Goal: Task Accomplishment & Management: Manage account settings

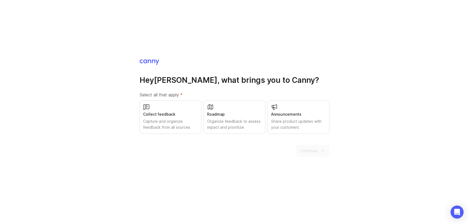
click at [166, 120] on div "Capture and organize feedback from all sources" at bounding box center [170, 124] width 55 height 12
click at [250, 128] on div "Organize feedback to assess impact and prioritize" at bounding box center [234, 124] width 55 height 12
click at [315, 149] on span "Continue" at bounding box center [309, 150] width 18 height 7
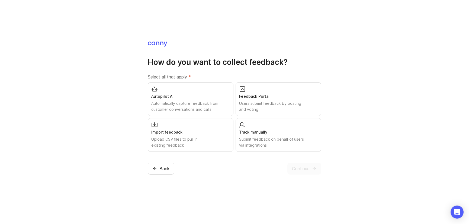
click at [259, 107] on div "Users submit feedback by posting and voting" at bounding box center [278, 106] width 79 height 12
click at [299, 168] on span "Continue" at bounding box center [301, 168] width 18 height 7
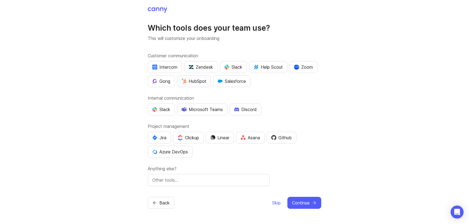
click at [200, 82] on div "HubSpot" at bounding box center [194, 81] width 25 height 7
click at [241, 67] on div "Slack" at bounding box center [233, 67] width 18 height 7
click at [159, 112] on div "Slack" at bounding box center [161, 109] width 18 height 7
click at [159, 138] on div "Jira" at bounding box center [159, 137] width 14 height 7
click at [281, 137] on div "Github" at bounding box center [281, 137] width 20 height 7
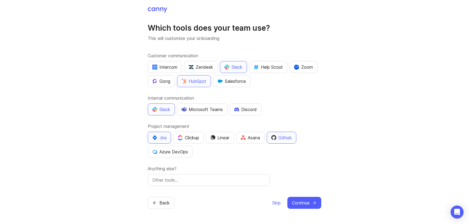
click at [246, 180] on input "text" at bounding box center [208, 179] width 113 height 7
type input "Modjo"
click at [309, 200] on span "Continue" at bounding box center [301, 202] width 18 height 7
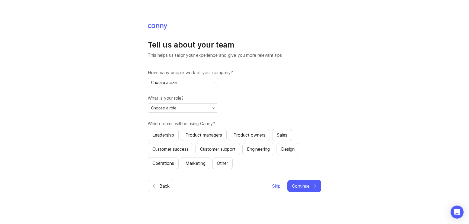
click at [203, 83] on div "Choose a size" at bounding box center [178, 82] width 61 height 9
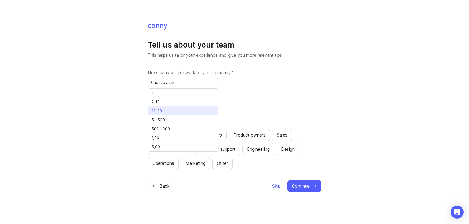
click at [180, 109] on li "11-50" at bounding box center [183, 110] width 70 height 9
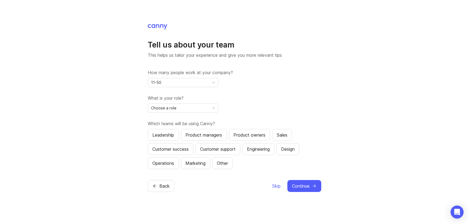
click at [180, 109] on div "Choose a role" at bounding box center [178, 108] width 61 height 9
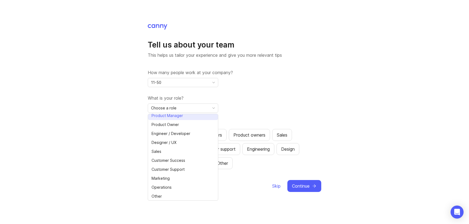
scroll to position [12, 0]
click at [181, 158] on span "Customer Success" at bounding box center [168, 160] width 34 height 6
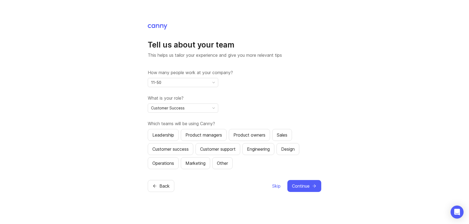
click at [128, 140] on div "Tell us about your team This helps us tailor your experience and give you more …" at bounding box center [234, 112] width 469 height 224
click at [248, 133] on div "Product owners" at bounding box center [249, 134] width 32 height 7
click at [221, 134] on div "Product managers" at bounding box center [203, 134] width 37 height 7
click at [247, 133] on div "Product owners" at bounding box center [249, 134] width 32 height 7
click at [252, 137] on div "Product owners" at bounding box center [249, 134] width 32 height 7
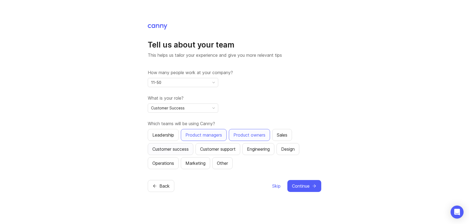
click at [192, 149] on button "Customer success" at bounding box center [171, 149] width 46 height 12
click at [307, 188] on span "Continue" at bounding box center [301, 185] width 18 height 7
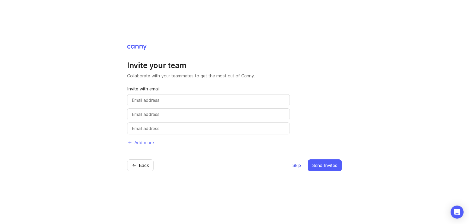
click at [297, 166] on span "Skip" at bounding box center [296, 165] width 8 height 7
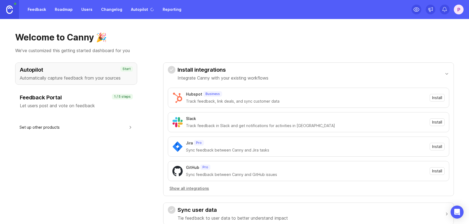
click at [320, 162] on div "GitHub Pro Sync feedback between Canny and GitHub issues Install" at bounding box center [308, 171] width 281 height 20
click at [83, 104] on p "Let users post and vote on feedback" at bounding box center [76, 105] width 113 height 7
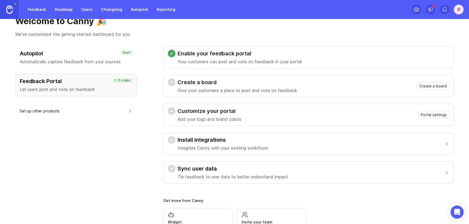
scroll to position [17, 0]
click at [432, 84] on span "Create a board" at bounding box center [433, 85] width 28 height 5
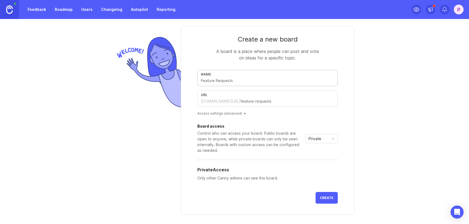
scroll to position [4, 0]
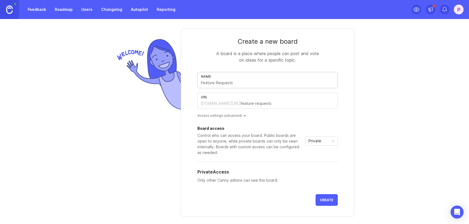
type input "F"
type input "f"
type input "Fe"
type input "fe"
type input "Fea"
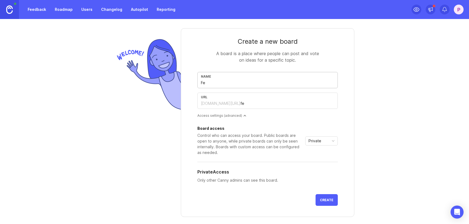
type input "fea"
type input "Feat"
type input "feat"
type input "Featu"
type input "featu"
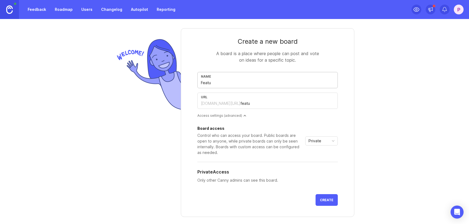
type input "Featur"
type input "featur"
type input "Feature"
type input "feature"
type input "Feature R"
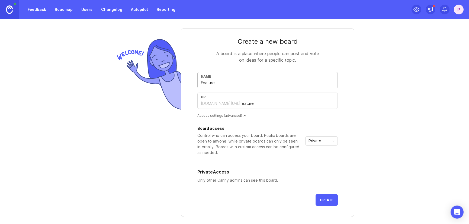
type input "feature-r"
type input "Feature Re"
type input "feature-re"
type input "Feature Req"
type input "feature-req"
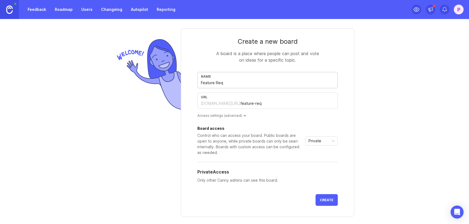
type input "Feature Requ"
type input "feature-requ"
type input "Feature Reque"
type input "feature-reque"
type input "Feature Reques"
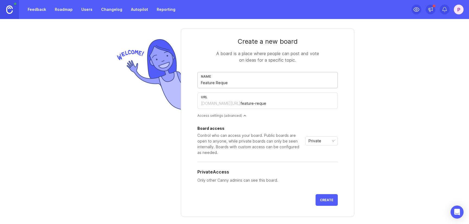
type input "feature-reques"
type input "Feature Request"
type input "feature-request"
type input "Feature Requests"
type input "feature-requests"
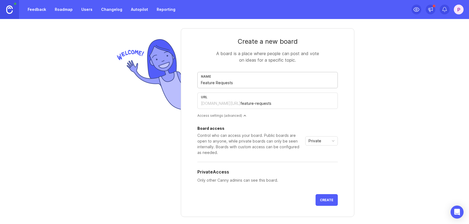
type input "Feature Requests"
click at [363, 97] on div "Create a new board A board is a place where people can post and vote on ideas f…" at bounding box center [234, 141] width 260 height 252
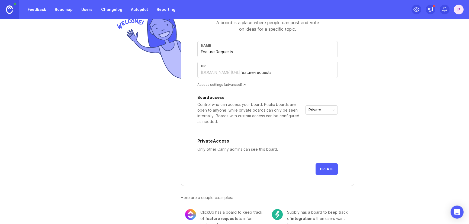
scroll to position [36, 0]
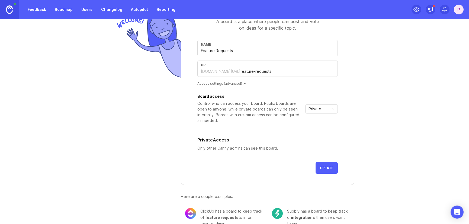
click at [312, 111] on span "Private" at bounding box center [314, 109] width 13 height 6
click at [315, 127] on span "Public" at bounding box center [314, 128] width 11 height 6
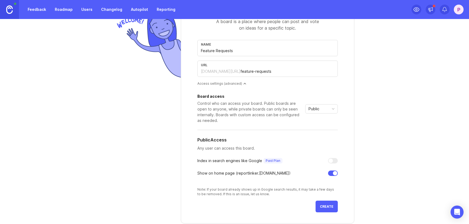
click at [352, 122] on form "Create a new board A board is a place where people can post and vote on ideas f…" at bounding box center [267, 109] width 173 height 227
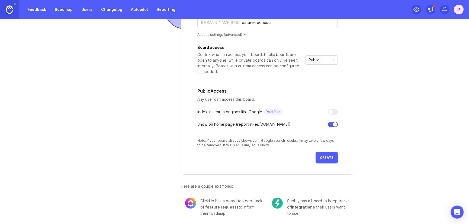
scroll to position [86, 0]
click at [330, 157] on span "Create" at bounding box center [327, 156] width 14 height 4
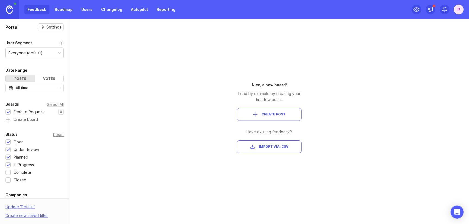
click at [261, 115] on span "Create Post" at bounding box center [269, 114] width 56 height 5
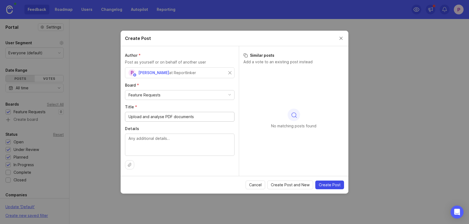
type input "Upload and analyse PDF documents"
click at [325, 184] on span "Create Post" at bounding box center [330, 184] width 22 height 5
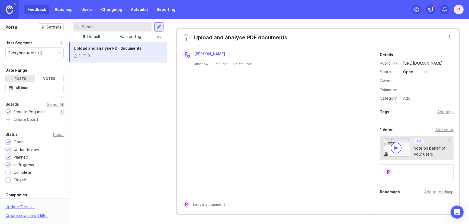
click at [76, 56] on icon at bounding box center [76, 56] width 4 height 4
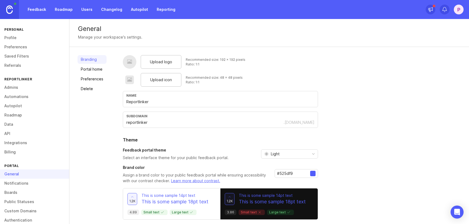
scroll to position [3, 0]
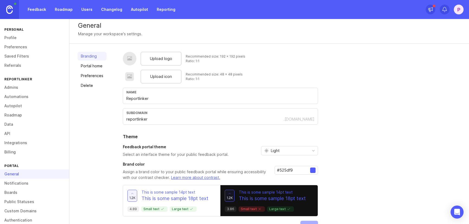
click at [156, 57] on span "Upload logo" at bounding box center [161, 59] width 22 height 6
click at [143, 56] on div "Upload logo" at bounding box center [161, 59] width 41 height 14
click at [162, 57] on span "Upload logo" at bounding box center [161, 59] width 22 height 6
click at [157, 76] on span "Upload icon" at bounding box center [161, 76] width 22 height 6
click at [158, 59] on span "Upload logo" at bounding box center [161, 59] width 22 height 6
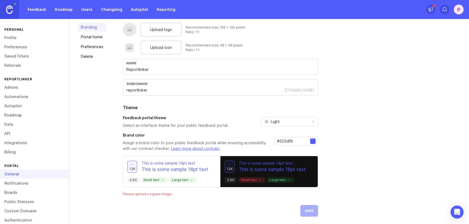
scroll to position [33, 0]
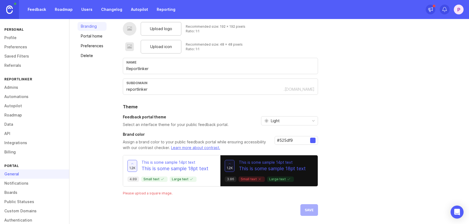
click at [309, 119] on icon "toggle icon" at bounding box center [313, 120] width 9 height 4
click at [299, 131] on span "System preference" at bounding box center [287, 131] width 35 height 6
click at [334, 122] on div "Upload logo Recommended size: 192 x 192 pixels Ratio: 1:1 Upload icon Recommend…" at bounding box center [292, 119] width 338 height 194
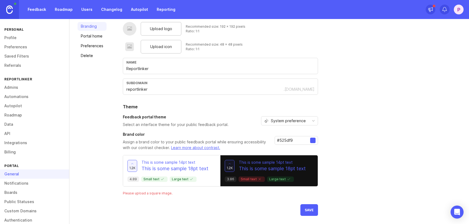
click at [291, 140] on input "#525df9" at bounding box center [293, 140] width 33 height 6
click at [311, 141] on div at bounding box center [312, 139] width 5 height 5
click at [279, 141] on input "#525df9" at bounding box center [293, 140] width 33 height 6
click at [307, 212] on button "Save" at bounding box center [309, 210] width 18 height 12
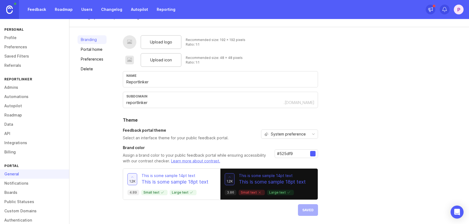
scroll to position [0, 0]
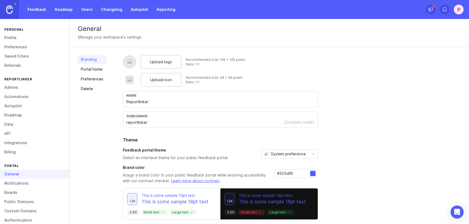
click at [89, 67] on link "Portal home" at bounding box center [92, 69] width 29 height 9
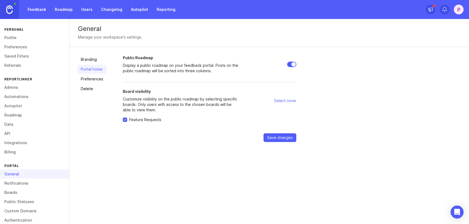
click at [94, 77] on link "Preferences" at bounding box center [92, 79] width 29 height 9
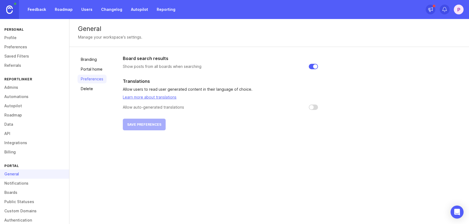
click at [317, 105] on div "Board search results Show posts from all boards when searching Translations All…" at bounding box center [292, 92] width 338 height 75
click at [312, 107] on input "checkbox" at bounding box center [313, 106] width 9 height 5
checkbox input "false"
click at [96, 61] on link "Branding" at bounding box center [92, 59] width 29 height 9
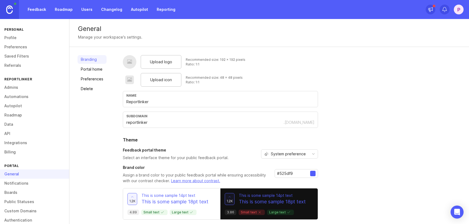
click at [156, 59] on span "Upload logo" at bounding box center [161, 62] width 22 height 6
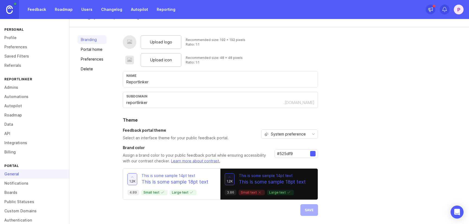
click at [18, 115] on link "Roadmap" at bounding box center [34, 114] width 69 height 9
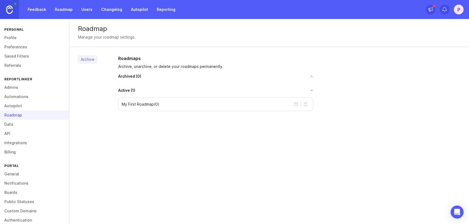
click at [311, 91] on button "toggle for accordion" at bounding box center [224, 90] width 178 height 4
click at [150, 105] on p "My First Roadmap ( 0 )" at bounding box center [141, 103] width 38 height 5
click at [121, 87] on div "Roadmaps Archive, unarchive, or delete your roadmaps permanently. Archived ( 0 …" at bounding box center [216, 83] width 204 height 56
click at [14, 37] on link "Profile" at bounding box center [34, 37] width 69 height 9
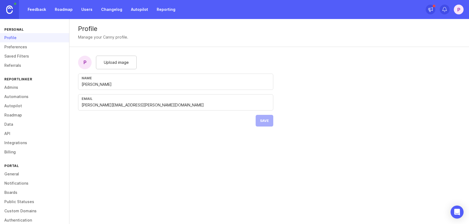
click at [21, 48] on link "Preferences" at bounding box center [34, 46] width 69 height 9
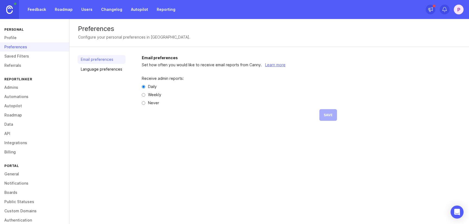
click at [15, 41] on link "Profile" at bounding box center [34, 37] width 69 height 9
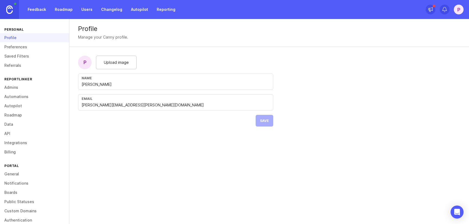
click at [127, 60] on span "Upload image" at bounding box center [116, 62] width 25 height 6
click at [115, 63] on span "Upload image" at bounding box center [116, 62] width 25 height 6
click at [122, 60] on span "Upload image" at bounding box center [116, 62] width 25 height 6
click at [264, 118] on button "Save" at bounding box center [265, 121] width 18 height 12
click at [28, 48] on link "Preferences" at bounding box center [34, 46] width 69 height 9
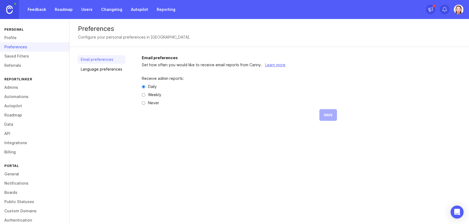
click at [25, 55] on link "Saved Filters" at bounding box center [34, 55] width 69 height 9
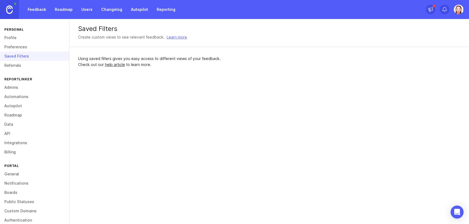
click at [20, 64] on link "Referrals" at bounding box center [34, 65] width 69 height 9
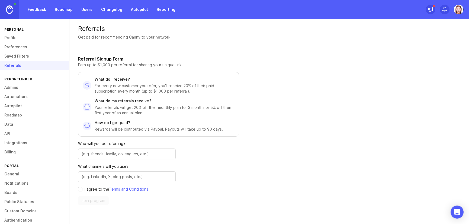
click at [16, 87] on link "Admins" at bounding box center [34, 87] width 69 height 9
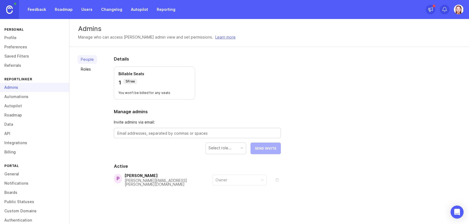
click at [19, 99] on link "Automations" at bounding box center [34, 96] width 69 height 9
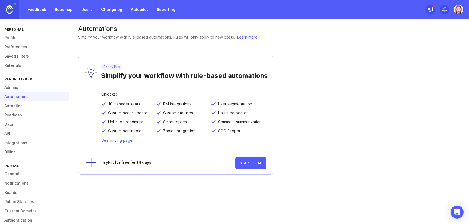
click at [29, 106] on link "Autopilot" at bounding box center [34, 105] width 69 height 9
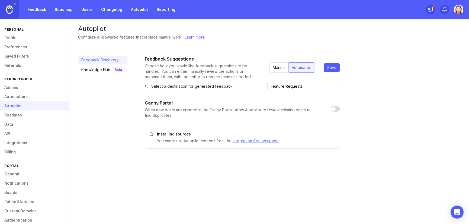
click at [22, 114] on link "Roadmap" at bounding box center [34, 114] width 69 height 9
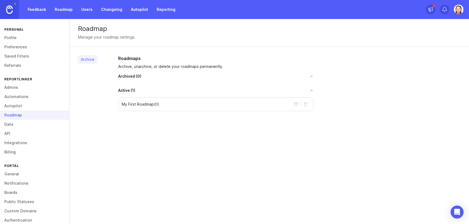
click at [18, 122] on link "Data" at bounding box center [34, 124] width 69 height 9
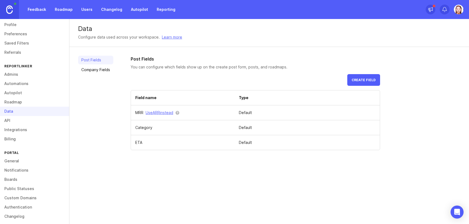
scroll to position [17, 0]
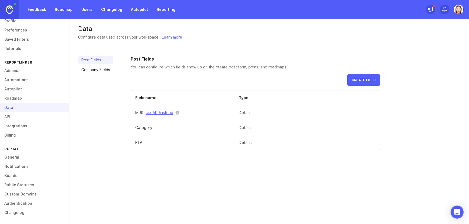
click at [18, 157] on link "General" at bounding box center [34, 156] width 69 height 9
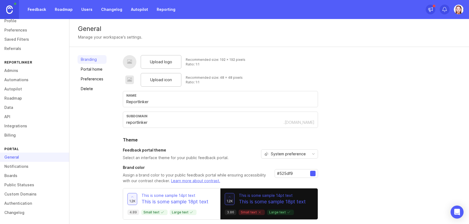
click at [162, 60] on span "Upload logo" at bounding box center [161, 62] width 22 height 6
click at [99, 103] on div "Branding Portal home Preferences Delete" at bounding box center [92, 145] width 29 height 180
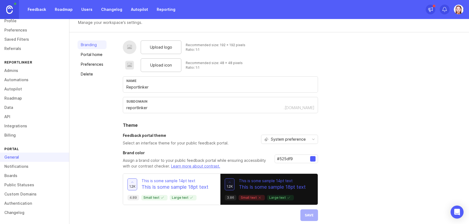
scroll to position [13, 0]
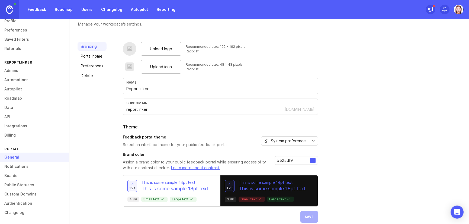
click at [135, 91] on input "Reportlinker" at bounding box center [220, 89] width 188 height 6
click at [103, 94] on div "Branding Portal home Preferences Delete" at bounding box center [92, 132] width 29 height 180
click at [22, 166] on link "Notifications" at bounding box center [34, 166] width 69 height 9
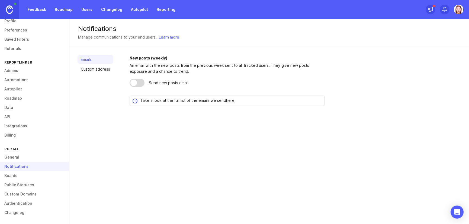
click at [16, 178] on link "Boards" at bounding box center [34, 175] width 69 height 9
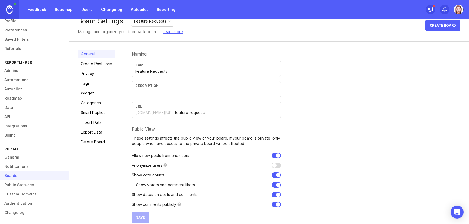
scroll to position [17, 0]
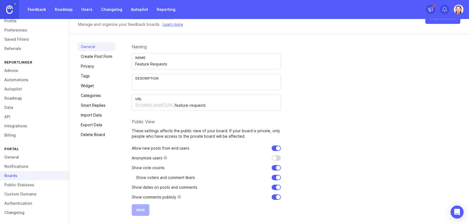
click at [273, 159] on input "checkbox" at bounding box center [276, 157] width 9 height 5
checkbox input "false"
click at [147, 106] on div "reportlinker.canny.io/" at bounding box center [155, 104] width 40 height 5
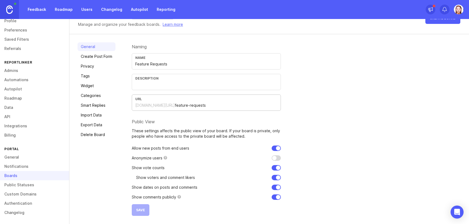
drag, startPoint x: 205, startPoint y: 105, endPoint x: 135, endPoint y: 106, distance: 70.7
click at [135, 106] on div "reportlinker.canny.io/ feature-requests" at bounding box center [206, 105] width 142 height 6
click at [126, 104] on div "General Create Post Form Privacy Tags Widget Categories Smart Replies Import Da…" at bounding box center [268, 128] width 399 height 189
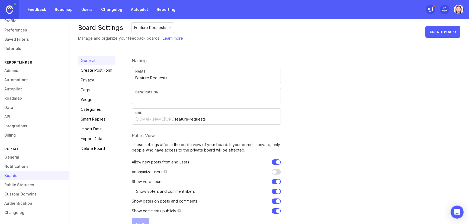
scroll to position [0, 0]
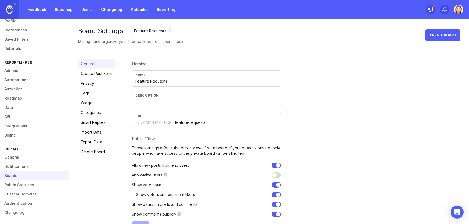
click at [87, 9] on link "Users" at bounding box center [87, 10] width 18 height 10
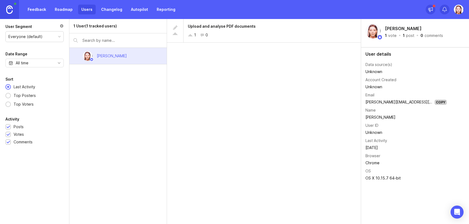
click at [65, 9] on link "Roadmap" at bounding box center [63, 10] width 24 height 10
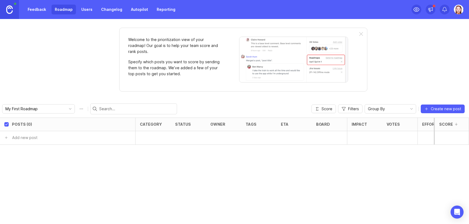
click at [105, 11] on link "Changelog" at bounding box center [112, 10] width 28 height 10
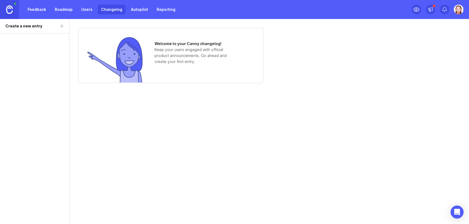
click at [86, 8] on link "Users" at bounding box center [87, 10] width 18 height 10
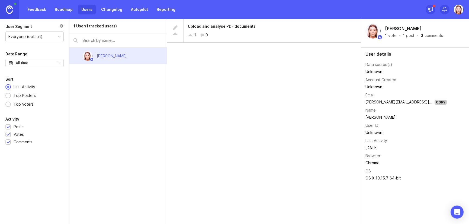
click at [18, 98] on div "Top Posters" at bounding box center [25, 95] width 28 height 6
click at [19, 105] on div "Top Voters" at bounding box center [23, 104] width 25 height 6
click at [21, 86] on div "Last Activity" at bounding box center [24, 87] width 27 height 6
click at [53, 13] on link "Roadmap" at bounding box center [63, 10] width 24 height 10
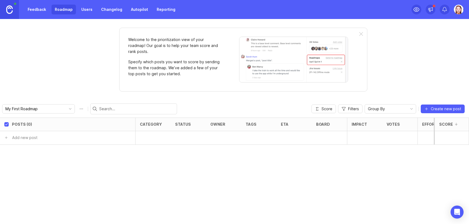
click at [109, 12] on link "Changelog" at bounding box center [112, 10] width 28 height 10
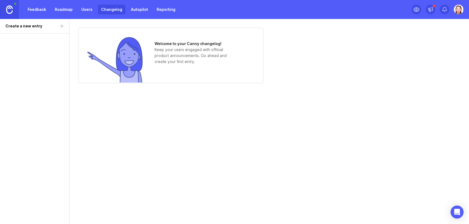
click at [83, 8] on link "Users" at bounding box center [87, 10] width 18 height 10
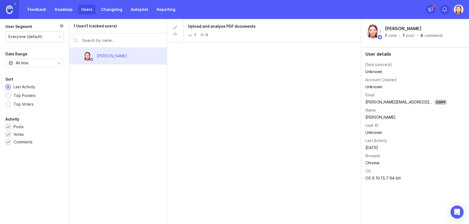
click at [137, 8] on link "Autopilot" at bounding box center [140, 10] width 24 height 10
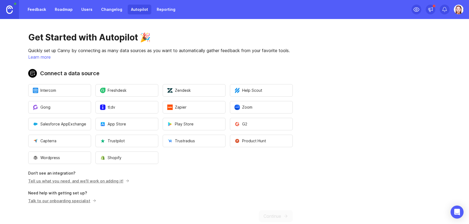
click at [163, 9] on link "Reporting" at bounding box center [165, 10] width 25 height 10
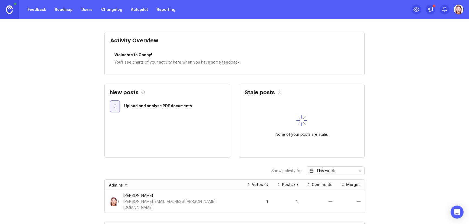
click at [71, 8] on link "Roadmap" at bounding box center [63, 10] width 24 height 10
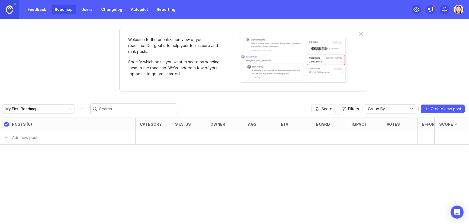
click at [50, 8] on div "Feedback Roadmap Users Changelog Autopilot Reporting" at bounding box center [101, 10] width 154 height 10
click at [39, 12] on link "Feedback" at bounding box center [36, 10] width 25 height 10
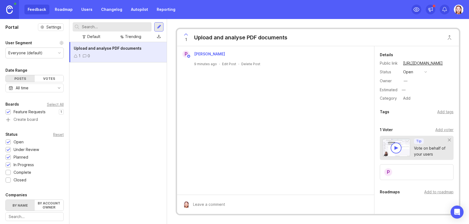
click at [427, 69] on button "open" at bounding box center [414, 71] width 27 height 7
click at [417, 111] on div "in progress" at bounding box center [416, 111] width 24 height 5
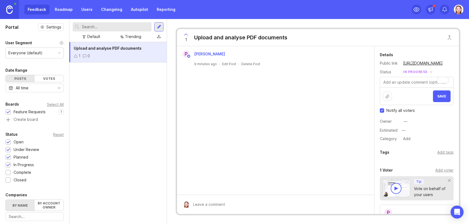
click at [157, 28] on div at bounding box center [159, 26] width 4 height 5
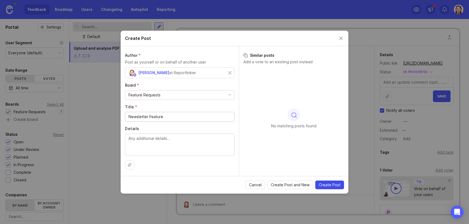
type input "Newsletter Feature"
click at [322, 184] on span "Create Post" at bounding box center [330, 184] width 22 height 5
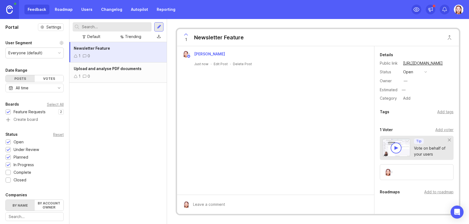
click at [443, 111] on div "Add tags" at bounding box center [445, 112] width 16 height 6
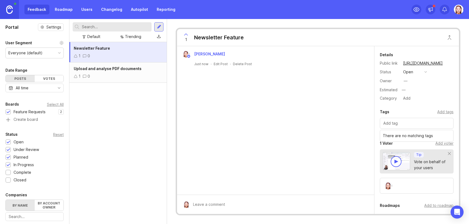
click at [443, 111] on div "Add tags" at bounding box center [445, 112] width 16 height 6
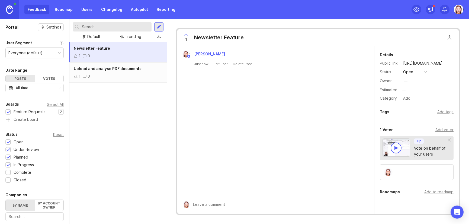
click at [425, 70] on button "open" at bounding box center [414, 71] width 27 height 7
click at [414, 112] on div "in progress" at bounding box center [416, 111] width 24 height 5
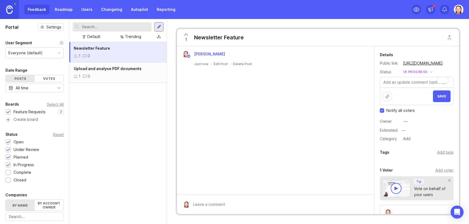
click at [441, 95] on span "Save" at bounding box center [441, 96] width 9 height 4
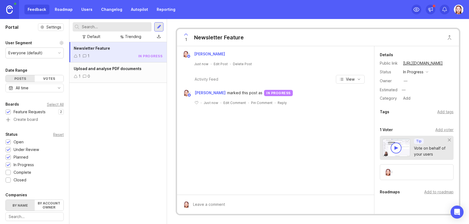
click at [140, 73] on div "1 0" at bounding box center [118, 76] width 89 height 6
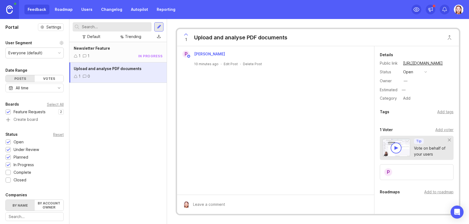
click at [408, 73] on div "open" at bounding box center [408, 72] width 10 height 6
click at [415, 112] on div "in progress" at bounding box center [416, 111] width 24 height 5
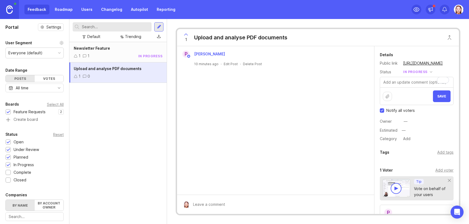
click at [443, 96] on span "Save" at bounding box center [441, 96] width 9 height 4
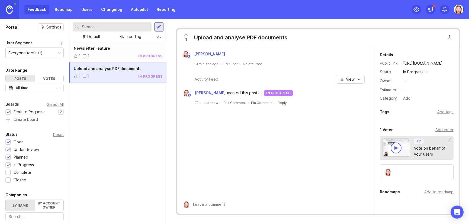
click at [157, 27] on div at bounding box center [159, 26] width 4 height 5
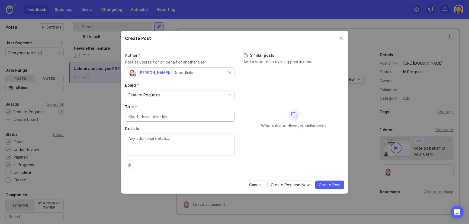
click at [161, 93] on div "Feature Requests" at bounding box center [179, 94] width 109 height 9
click at [160, 118] on input "Title *" at bounding box center [179, 117] width 102 height 6
type input "Visual Dashboards"
click at [326, 186] on span "Create Post" at bounding box center [330, 184] width 22 height 5
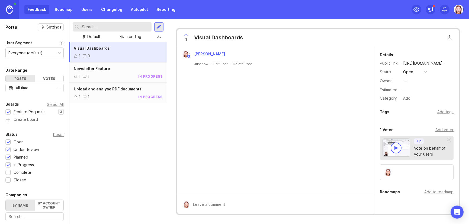
click at [418, 73] on button "open" at bounding box center [414, 71] width 27 height 7
click at [417, 110] on div "in progress" at bounding box center [416, 111] width 24 height 5
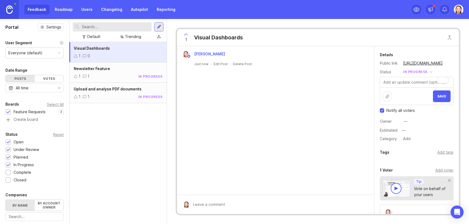
click at [443, 91] on button "Save" at bounding box center [442, 96] width 18 height 12
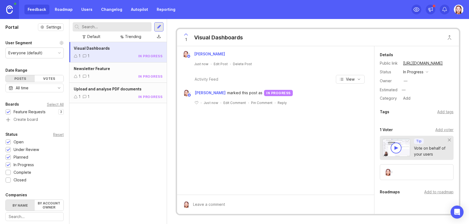
click at [113, 161] on div "Visual Dashboards 1 1 in progress Newsletter Feature 1 1 in progress Upload and…" at bounding box center [117, 133] width 97 height 182
click at [62, 10] on link "Roadmap" at bounding box center [63, 10] width 24 height 10
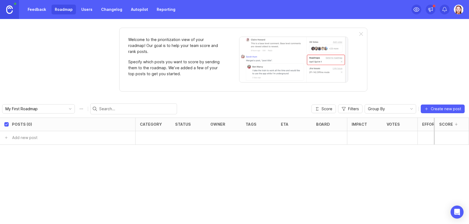
click at [66, 109] on icon "toggle icon" at bounding box center [70, 109] width 9 height 4
click at [66, 88] on div "Welcome to the prioritization view of your roadmap! Our goal is to help your te…" at bounding box center [234, 121] width 469 height 205
click at [85, 9] on link "Users" at bounding box center [87, 10] width 18 height 10
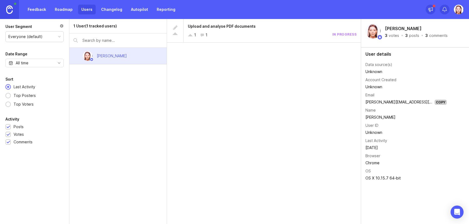
click at [65, 10] on link "Roadmap" at bounding box center [63, 10] width 24 height 10
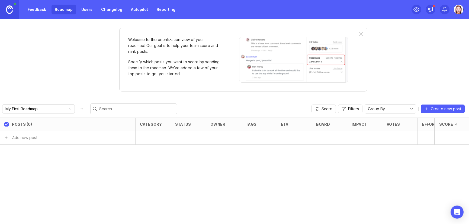
click at [107, 47] on div "Welcome to the prioritization view of your roadmap! Our goal is to help your te…" at bounding box center [234, 121] width 469 height 205
click at [38, 9] on link "Feedback" at bounding box center [36, 10] width 25 height 10
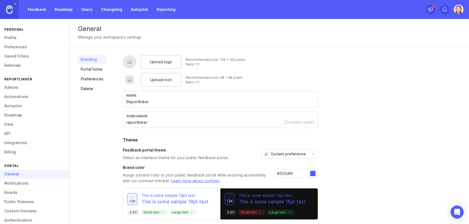
click at [22, 191] on link "Boards" at bounding box center [34, 192] width 69 height 9
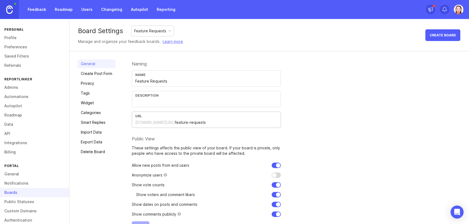
drag, startPoint x: 203, startPoint y: 122, endPoint x: 147, endPoint y: 123, distance: 56.6
click at [147, 123] on div "reportlinker.canny.io/ feature-requests" at bounding box center [206, 122] width 142 height 6
click at [357, 79] on div "Naming Name Feature Requests Description URL reportlinker.canny.io/ feature-req…" at bounding box center [296, 145] width 329 height 173
click at [138, 80] on input "Feature Requests" at bounding box center [206, 81] width 142 height 6
click at [135, 80] on input "Feature Requests" at bounding box center [206, 81] width 142 height 6
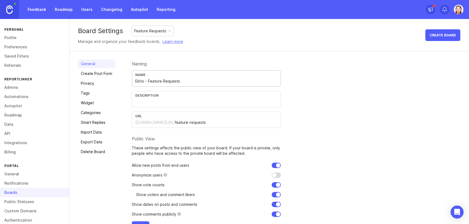
click at [198, 80] on input "Ekho - Feature Requests" at bounding box center [206, 81] width 142 height 6
click at [310, 101] on div "Naming Name Ekho - Feature Requests & Customer Feedback Description URL reportl…" at bounding box center [296, 145] width 329 height 173
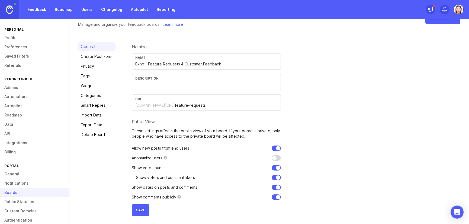
click at [138, 213] on button "Save" at bounding box center [141, 210] width 18 height 12
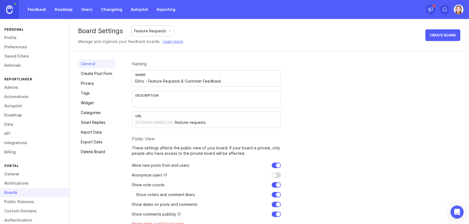
click at [146, 80] on input "Ekho - Feature Requests & Customer Feedback" at bounding box center [206, 81] width 142 height 6
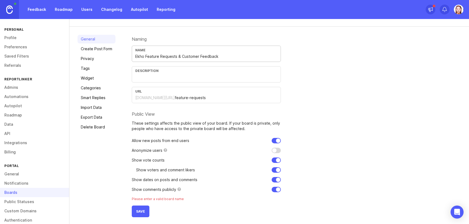
scroll to position [26, 0]
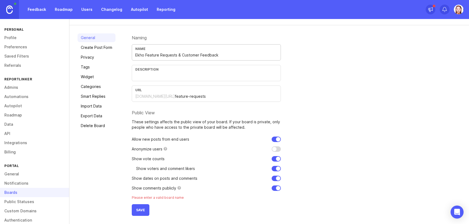
click at [140, 210] on span "Save" at bounding box center [140, 210] width 9 height 4
drag, startPoint x: 226, startPoint y: 55, endPoint x: 176, endPoint y: 54, distance: 49.9
click at [176, 54] on input "Ekho Feature Requests & Customer Feedback" at bounding box center [206, 55] width 142 height 6
type input "Ekho Feature Requests"
click at [143, 208] on span "Save" at bounding box center [140, 210] width 9 height 4
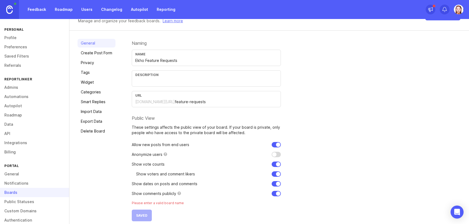
scroll to position [0, 0]
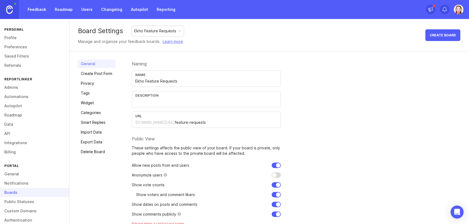
click at [105, 72] on link "Create Post Form" at bounding box center [97, 73] width 38 height 9
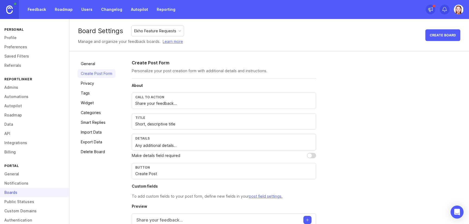
click at [149, 99] on div "Call to action Share your feedback..." at bounding box center [224, 100] width 184 height 16
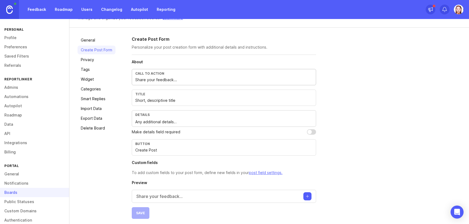
scroll to position [27, 0]
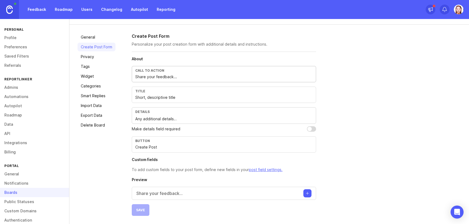
click at [95, 57] on link "Privacy" at bounding box center [97, 56] width 38 height 9
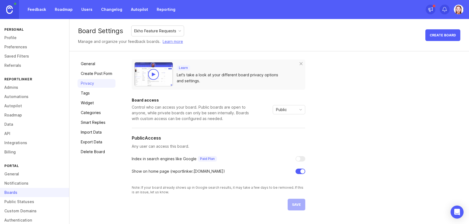
click at [96, 92] on link "Tags" at bounding box center [97, 93] width 38 height 9
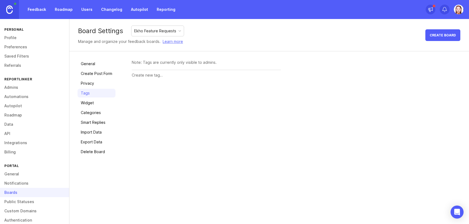
click at [94, 101] on link "Widget" at bounding box center [97, 102] width 38 height 9
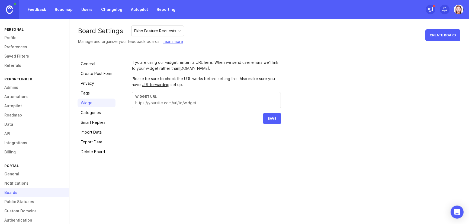
click at [157, 102] on input "text" at bounding box center [206, 103] width 142 height 6
click at [86, 116] on link "Categories" at bounding box center [97, 112] width 38 height 9
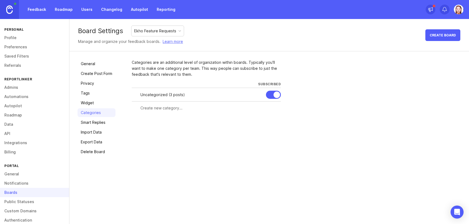
click at [91, 121] on link "Smart Replies" at bounding box center [97, 122] width 38 height 9
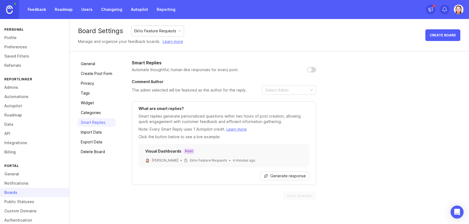
click at [91, 115] on link "Categories" at bounding box center [97, 112] width 38 height 9
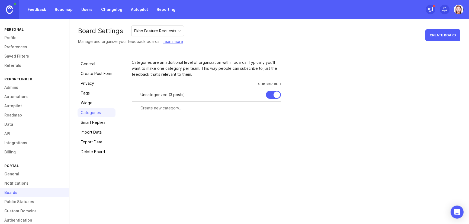
click at [91, 120] on link "Smart Replies" at bounding box center [97, 122] width 38 height 9
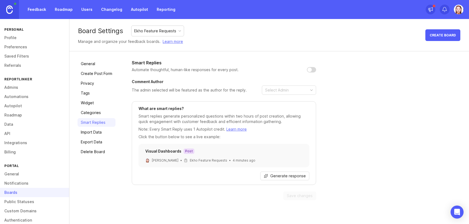
click at [311, 68] on input "checkbox" at bounding box center [311, 69] width 9 height 5
checkbox input "false"
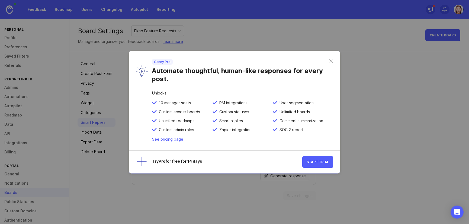
click at [328, 61] on div "Canny Pro Automate thoughtful, human-like responses for every post." at bounding box center [239, 71] width 182 height 24
click at [333, 61] on div "Canny Pro Automate thoughtful, human-like responses for every post." at bounding box center [234, 71] width 211 height 40
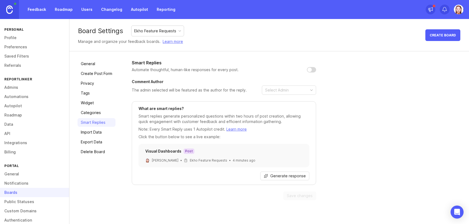
click at [94, 131] on link "Import Data" at bounding box center [97, 132] width 38 height 9
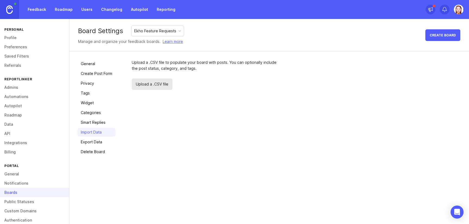
click at [95, 141] on link "Export Data" at bounding box center [97, 141] width 38 height 9
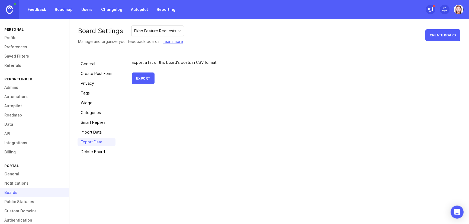
click at [98, 152] on link "Delete Board" at bounding box center [97, 151] width 38 height 9
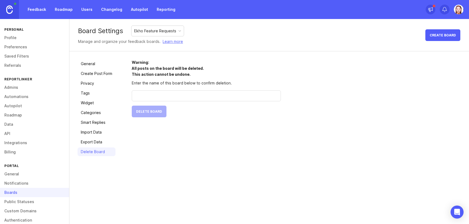
click at [91, 65] on link "General" at bounding box center [97, 63] width 38 height 9
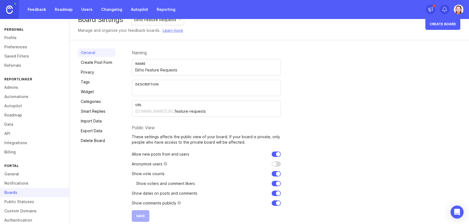
scroll to position [11, 0]
click at [174, 91] on input "text" at bounding box center [206, 90] width 142 height 6
type input "Welcome to your user forum. Use this space to make feature requests and vote on…"
click at [331, 101] on div "Naming Name Ekho Feature Requests Description Welcome to your user forum. Use t…" at bounding box center [296, 134] width 329 height 173
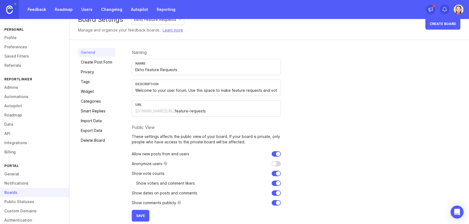
scroll to position [17, 0]
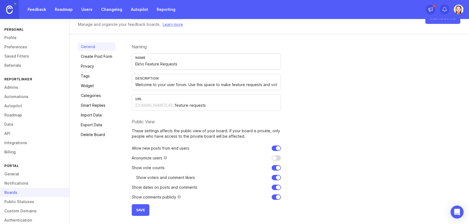
click at [138, 210] on span "Save" at bounding box center [140, 210] width 9 height 4
click at [94, 57] on link "Create Post Form" at bounding box center [97, 56] width 38 height 9
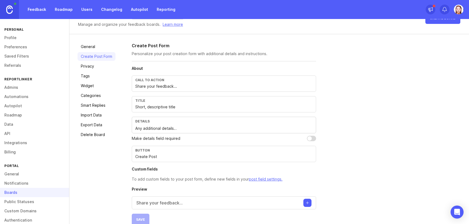
click at [22, 39] on link "Profile" at bounding box center [34, 37] width 69 height 9
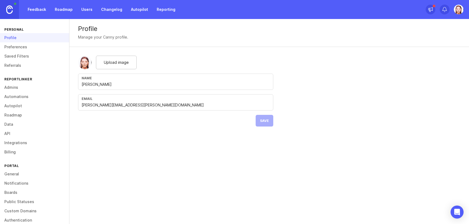
click at [20, 47] on link "Preferences" at bounding box center [34, 46] width 69 height 9
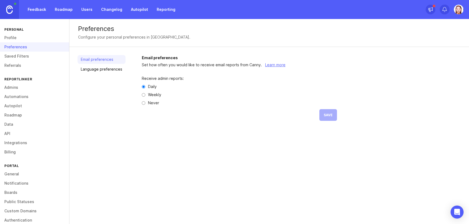
click at [20, 56] on link "Saved Filters" at bounding box center [34, 55] width 69 height 9
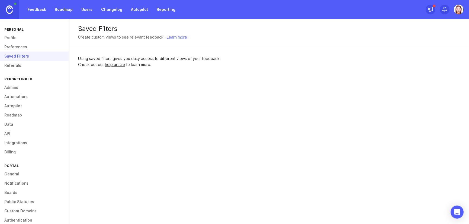
click at [18, 176] on link "General" at bounding box center [34, 173] width 69 height 9
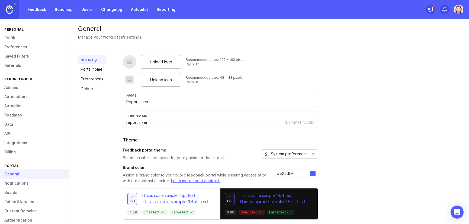
click at [169, 59] on span "Upload logo" at bounding box center [161, 62] width 22 height 6
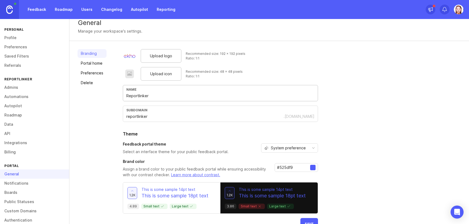
click at [141, 97] on input "Reportlinker" at bounding box center [220, 96] width 188 height 6
type input "Ekho"
click at [100, 115] on div "Branding Portal home Preferences Delete" at bounding box center [92, 139] width 29 height 180
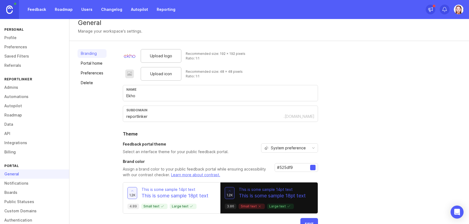
scroll to position [20, 0]
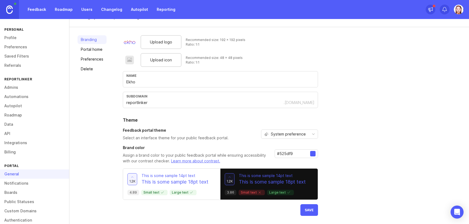
click at [152, 98] on div "subdomain" at bounding box center [220, 96] width 188 height 4
drag, startPoint x: 148, startPoint y: 102, endPoint x: 118, endPoint y: 102, distance: 29.5
click at [118, 102] on div "Branding Portal home Preferences Delete Upload logo Recommended size: 192 x 192…" at bounding box center [268, 125] width 399 height 196
type input "ekho"
click at [103, 122] on div "Branding Portal home Preferences Delete" at bounding box center [92, 125] width 29 height 180
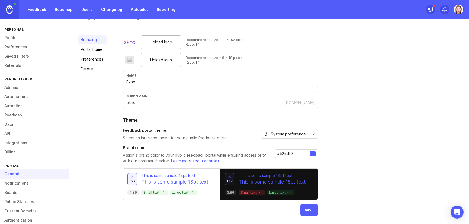
click at [310, 209] on span "Save" at bounding box center [309, 210] width 9 height 4
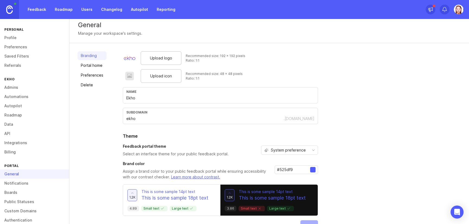
scroll to position [4, 0]
click at [94, 66] on link "Portal home" at bounding box center [92, 64] width 29 height 9
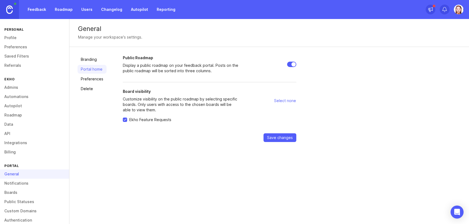
click at [96, 76] on link "Preferences" at bounding box center [92, 79] width 29 height 9
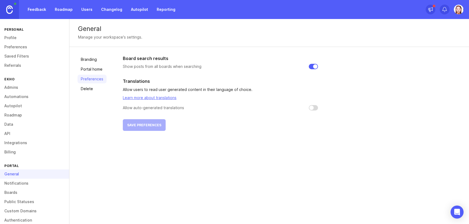
click at [93, 88] on link "Delete" at bounding box center [92, 88] width 29 height 9
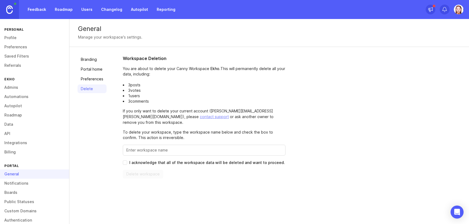
click at [92, 63] on link "Branding" at bounding box center [92, 59] width 29 height 9
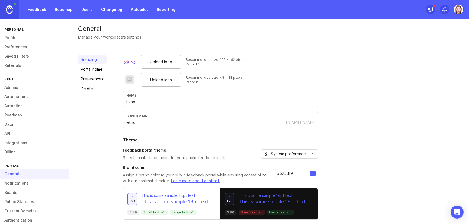
click at [457, 11] on img at bounding box center [459, 10] width 10 height 10
click at [432, 79] on p "Logout" at bounding box center [429, 78] width 13 height 5
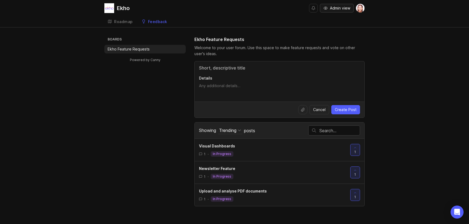
click at [338, 8] on span "Admin view" at bounding box center [340, 7] width 20 height 5
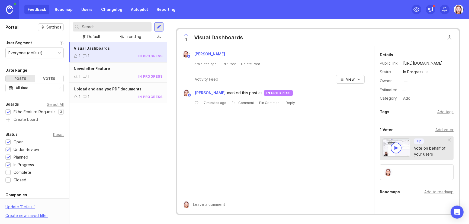
click at [75, 97] on icon at bounding box center [76, 97] width 4 height 4
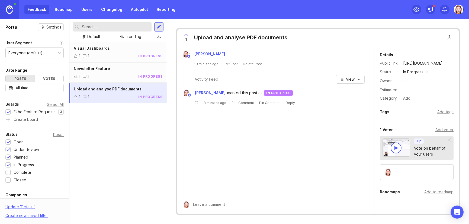
click at [440, 128] on div "Add voter" at bounding box center [444, 130] width 18 height 6
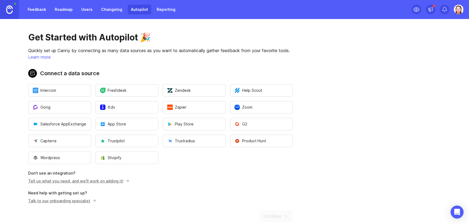
click at [113, 181] on link "Tell us what you need, and we'll work on adding it!" at bounding box center [77, 180] width 99 height 5
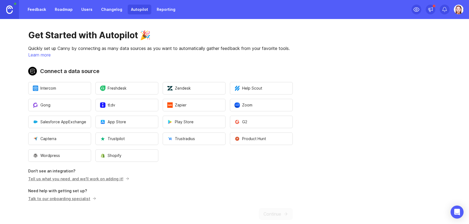
scroll to position [2, 0]
click at [156, 59] on div "Get Started with Autopilot 🎉 Quickly set up Canny by connecting as many data so…" at bounding box center [160, 125] width 321 height 216
click at [459, 8] on img at bounding box center [459, 10] width 10 height 10
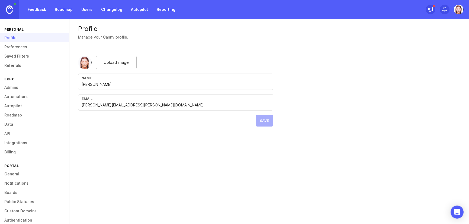
click at [13, 174] on link "General" at bounding box center [34, 173] width 69 height 9
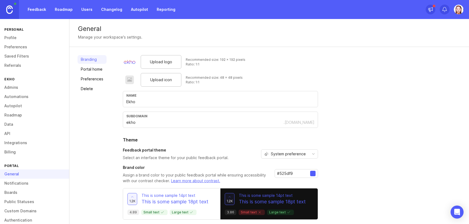
click at [170, 80] on span "Upload icon" at bounding box center [161, 80] width 22 height 6
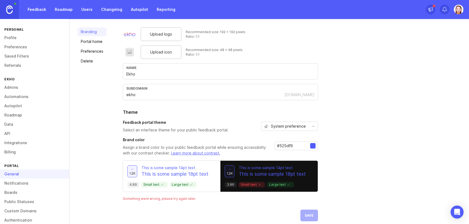
scroll to position [33, 0]
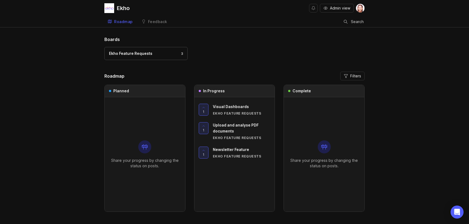
click at [336, 7] on span "Admin view" at bounding box center [340, 7] width 20 height 5
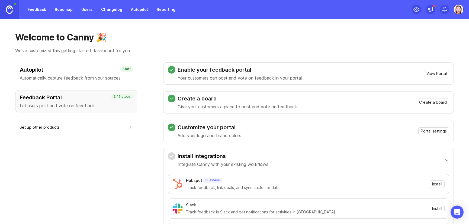
click at [35, 13] on link "Feedback" at bounding box center [36, 10] width 25 height 10
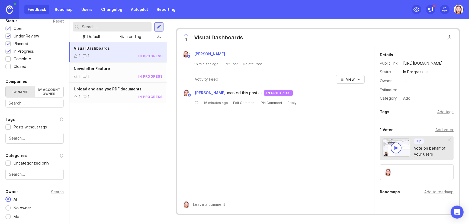
scroll to position [113, 0]
click at [60, 10] on link "Roadmap" at bounding box center [63, 10] width 24 height 10
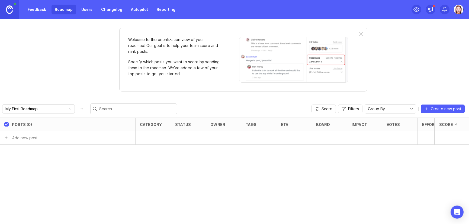
click at [91, 8] on link "Users" at bounding box center [87, 10] width 18 height 10
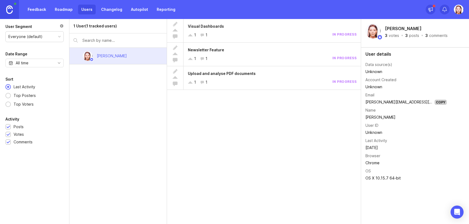
click at [454, 2] on div at bounding box center [444, 9] width 38 height 19
click at [460, 12] on img at bounding box center [459, 10] width 10 height 10
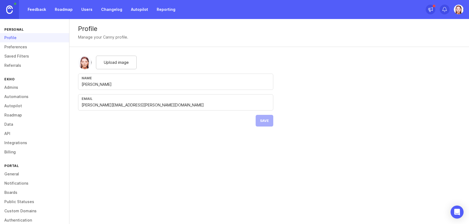
scroll to position [5, 0]
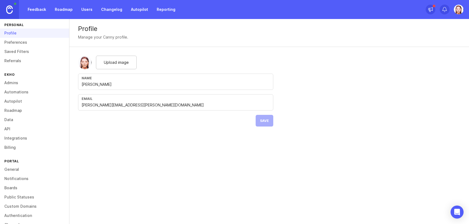
click at [17, 171] on link "General" at bounding box center [34, 169] width 69 height 9
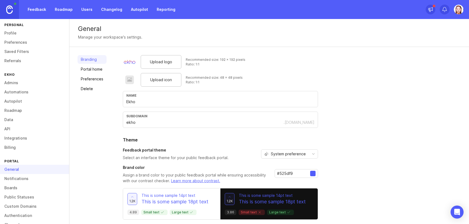
drag, startPoint x: 186, startPoint y: 59, endPoint x: 254, endPoint y: 59, distance: 68.3
click at [254, 59] on div "Upload logo Recommended size: 192 x 192 pixels Ratio: 1:1" at bounding box center [220, 62] width 195 height 14
click at [164, 79] on span "Upload icon" at bounding box center [161, 80] width 22 height 6
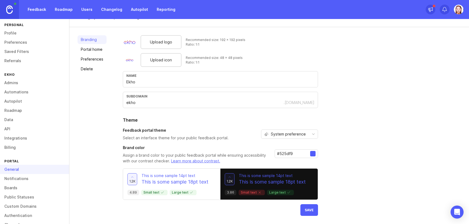
click at [313, 208] on button "Save" at bounding box center [309, 210] width 18 height 12
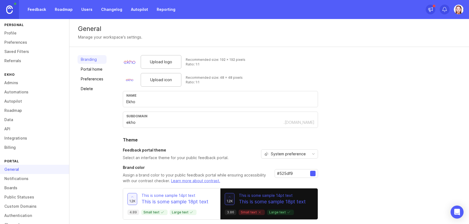
click at [387, 41] on div "General Manage your workspace's settings." at bounding box center [268, 33] width 399 height 28
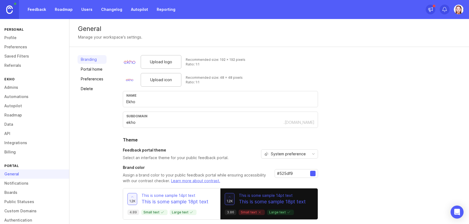
click at [456, 9] on img at bounding box center [459, 10] width 10 height 10
click at [434, 57] on p "Canny feedback" at bounding box center [438, 55] width 30 height 5
click at [457, 10] on img at bounding box center [459, 10] width 10 height 10
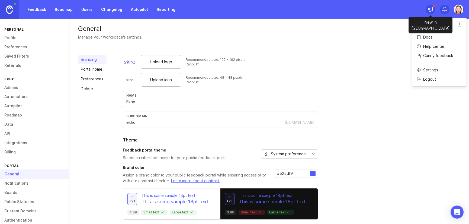
click at [431, 10] on icon at bounding box center [430, 9] width 4 height 3
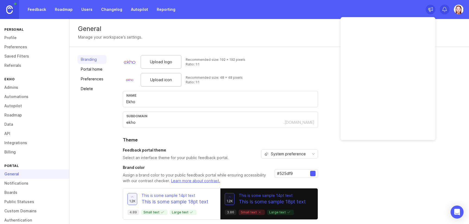
click at [431, 10] on icon at bounding box center [430, 9] width 4 height 3
click at [446, 10] on icon at bounding box center [445, 9] width 4 height 4
click at [466, 10] on div "Feedback Roadmap Users Changelog Autopilot Reporting" at bounding box center [234, 9] width 469 height 19
click at [460, 10] on img at bounding box center [459, 10] width 10 height 10
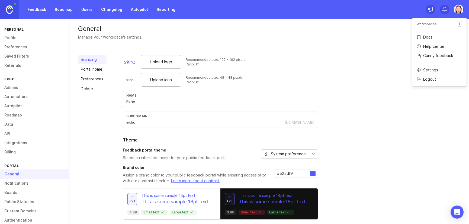
click at [437, 79] on div "Logout" at bounding box center [439, 79] width 54 height 9
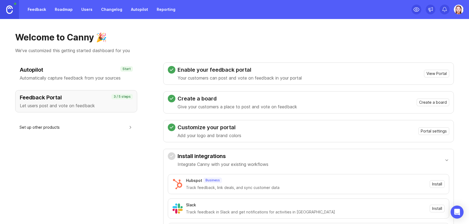
click at [455, 12] on img at bounding box center [459, 10] width 10 height 10
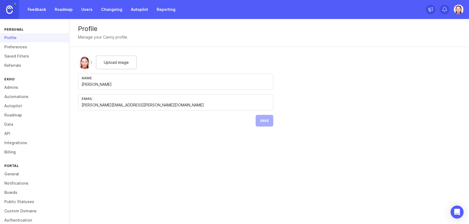
click at [19, 173] on link "General" at bounding box center [34, 173] width 69 height 9
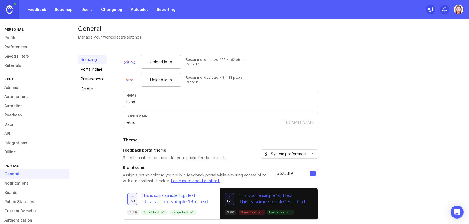
click at [162, 82] on span "Upload icon" at bounding box center [161, 80] width 22 height 6
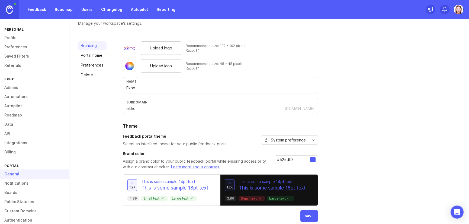
scroll to position [20, 0]
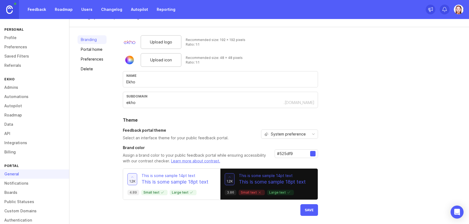
click at [311, 208] on span "Save" at bounding box center [309, 210] width 9 height 4
